Goal: Task Accomplishment & Management: Use online tool/utility

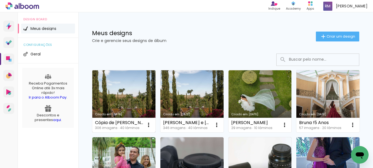
click at [125, 88] on link "Criado em [DATE]" at bounding box center [123, 101] width 63 height 62
